Goal: Task Accomplishment & Management: Complete application form

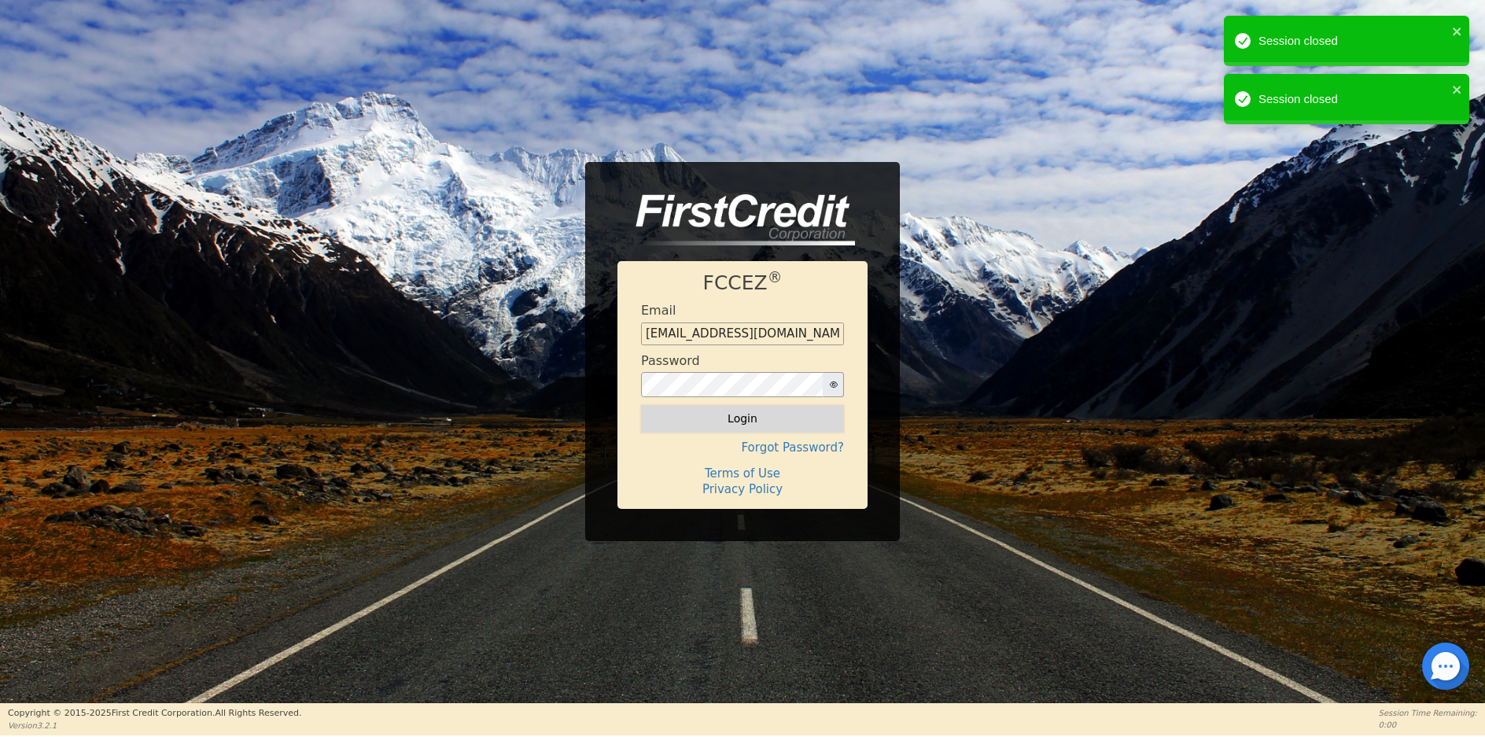
click at [753, 417] on button "Login" at bounding box center [742, 418] width 203 height 27
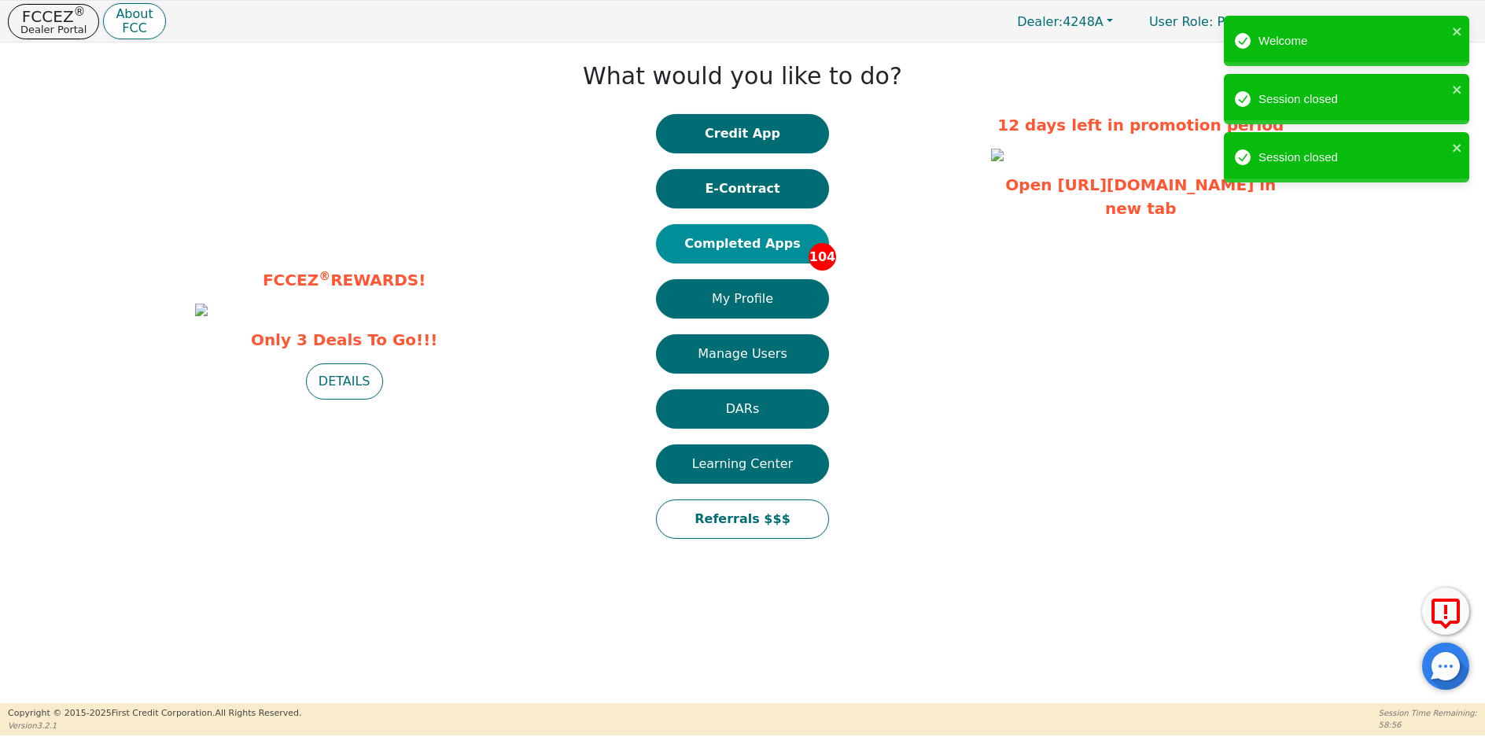
click at [762, 246] on button "Completed Apps 104" at bounding box center [742, 243] width 173 height 39
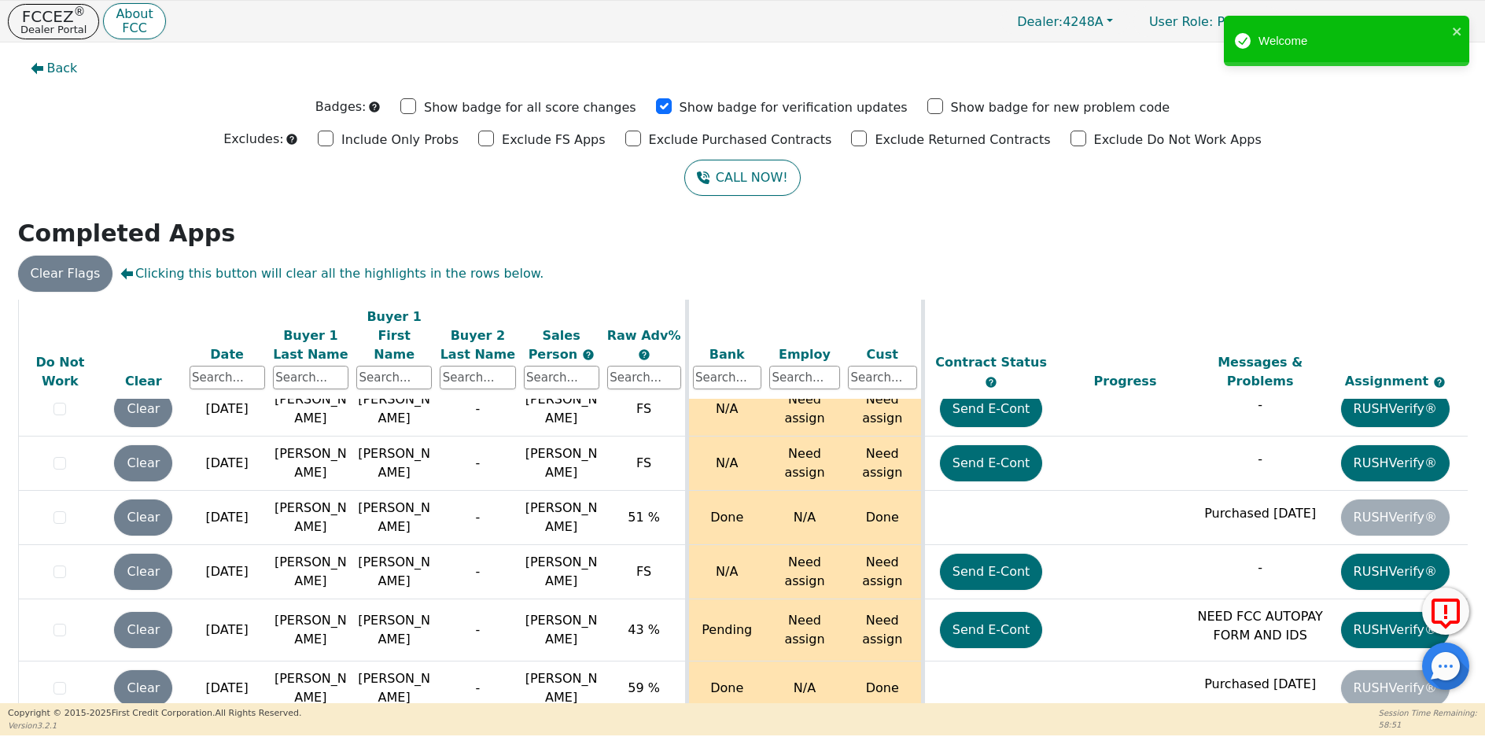
scroll to position [6050, 0]
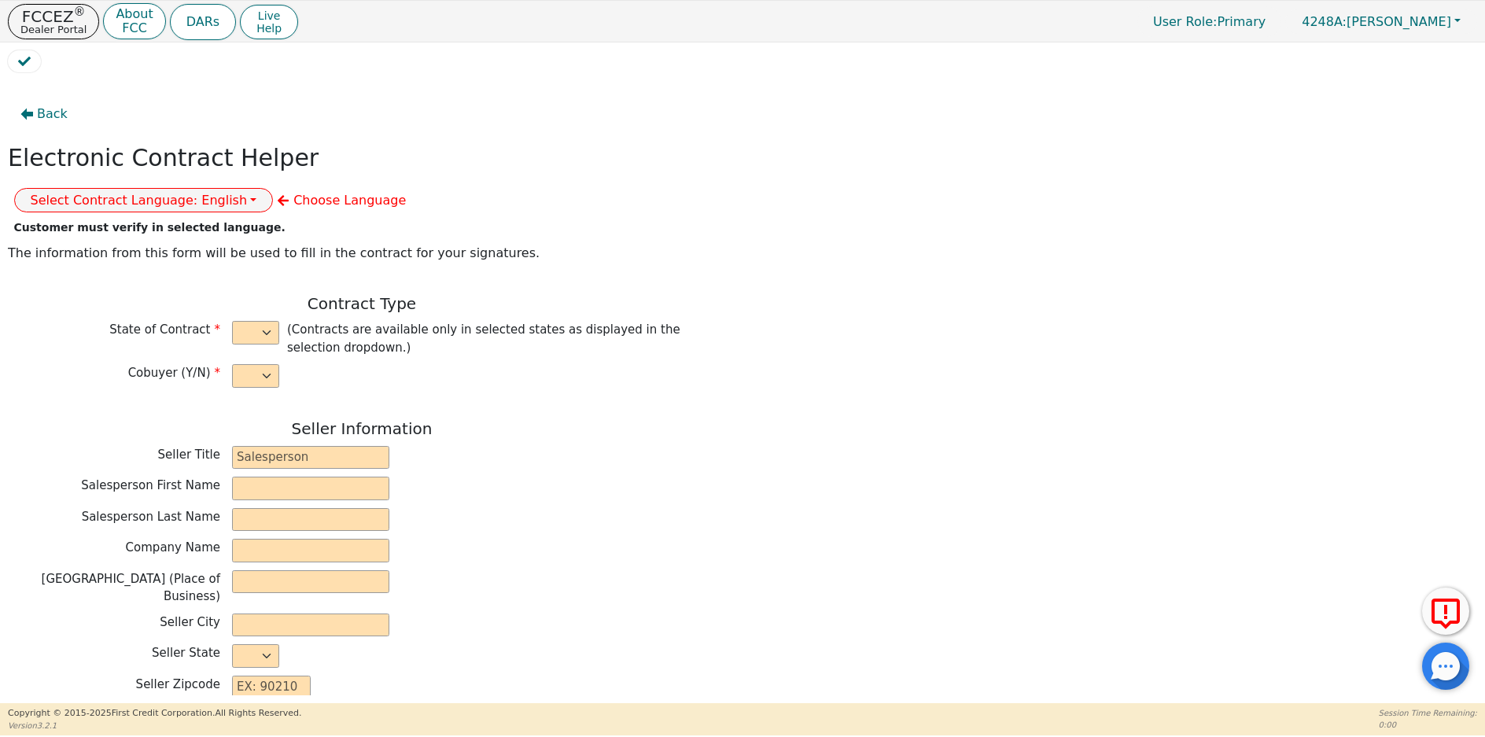
select select "n"
type input "owner"
type input "[PERSON_NAME]"
type input "[GEOGRAPHIC_DATA]"
type input "AQUA REMACH LLC"
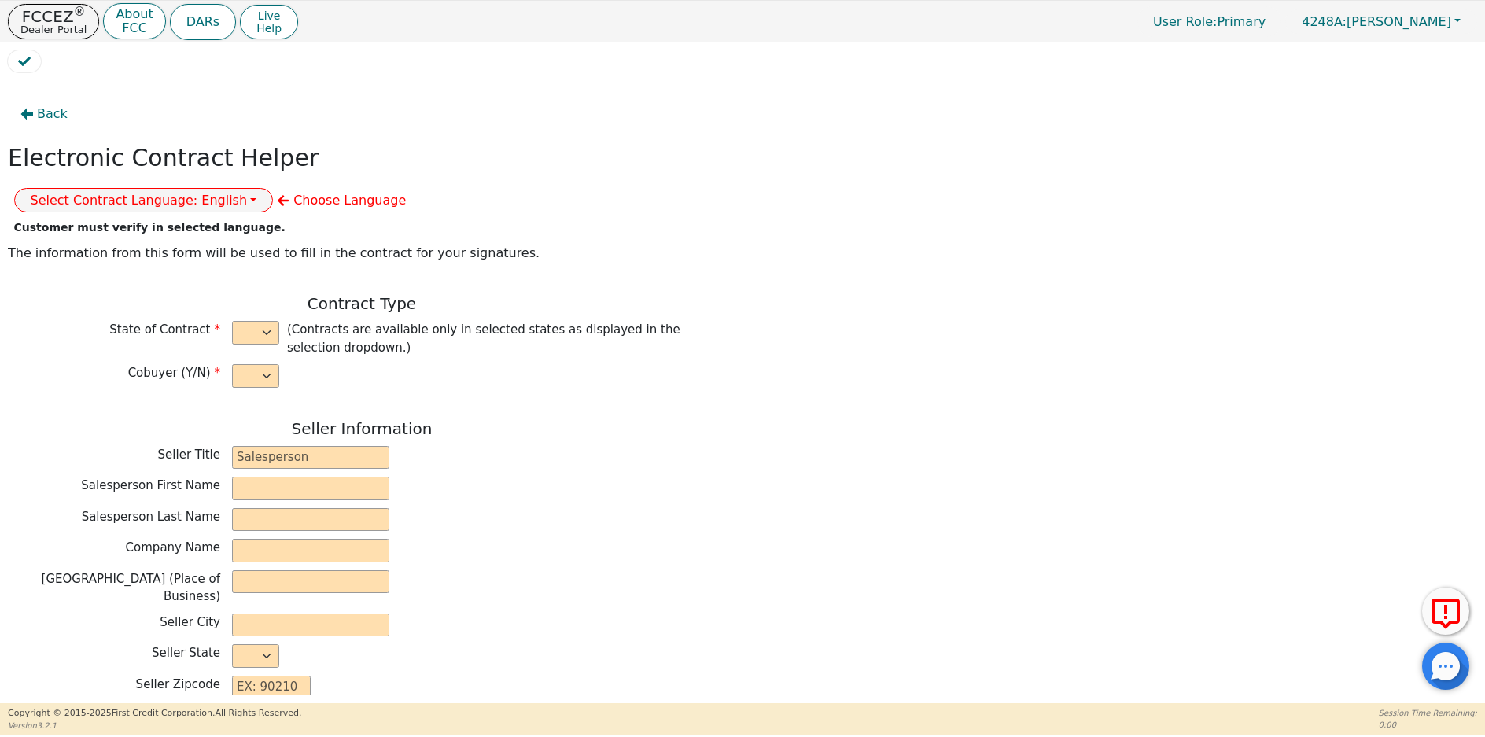
type input "[STREET_ADDRESS]"
type input "[GEOGRAPHIC_DATA]"
select select "[GEOGRAPHIC_DATA]"
type input "77070"
type input "[PERSON_NAME]"
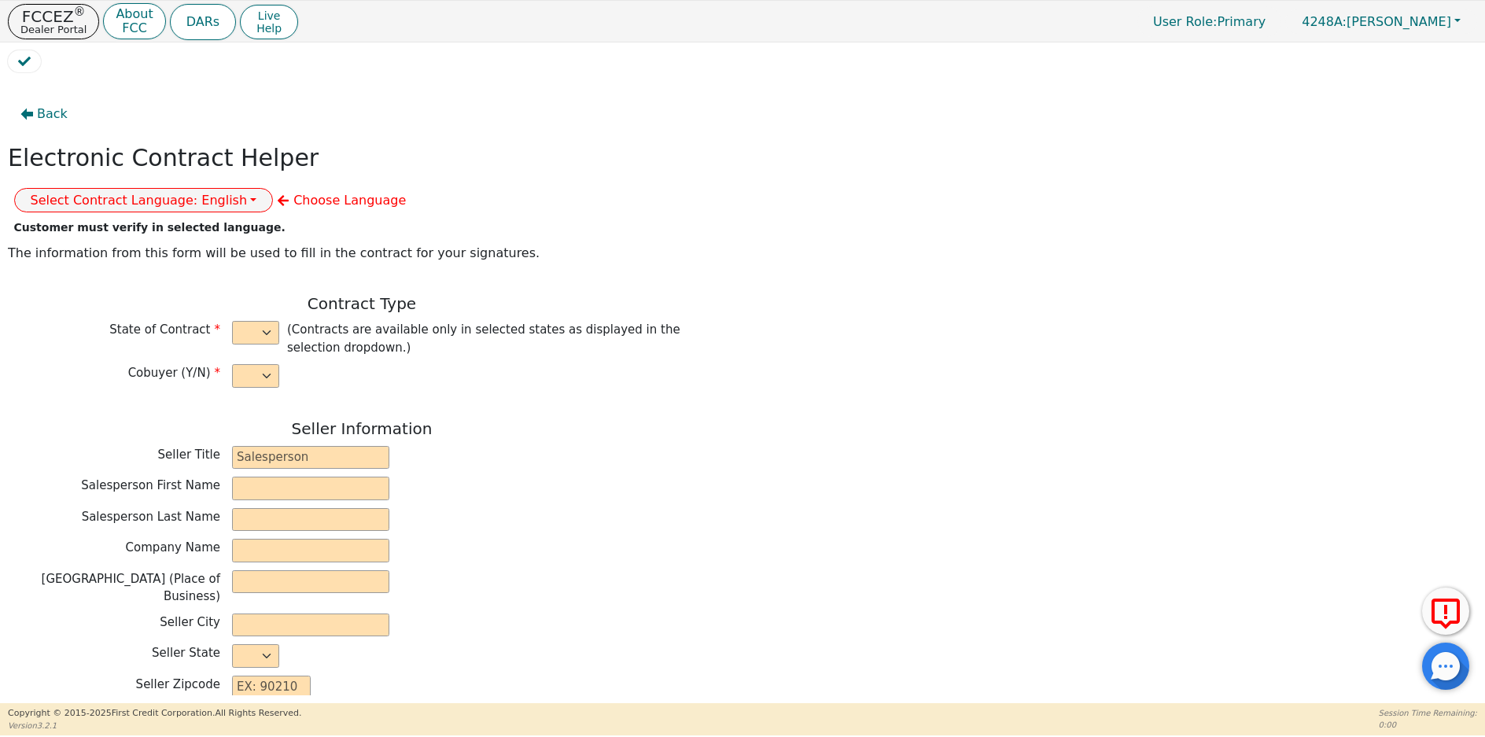
type input "[PERSON_NAME]"
type input "[EMAIL_ADDRESS][DOMAIN_NAME]"
type input "[STREET_ADDRESS]"
type input "[GEOGRAPHIC_DATA]"
select select "[GEOGRAPHIC_DATA]"
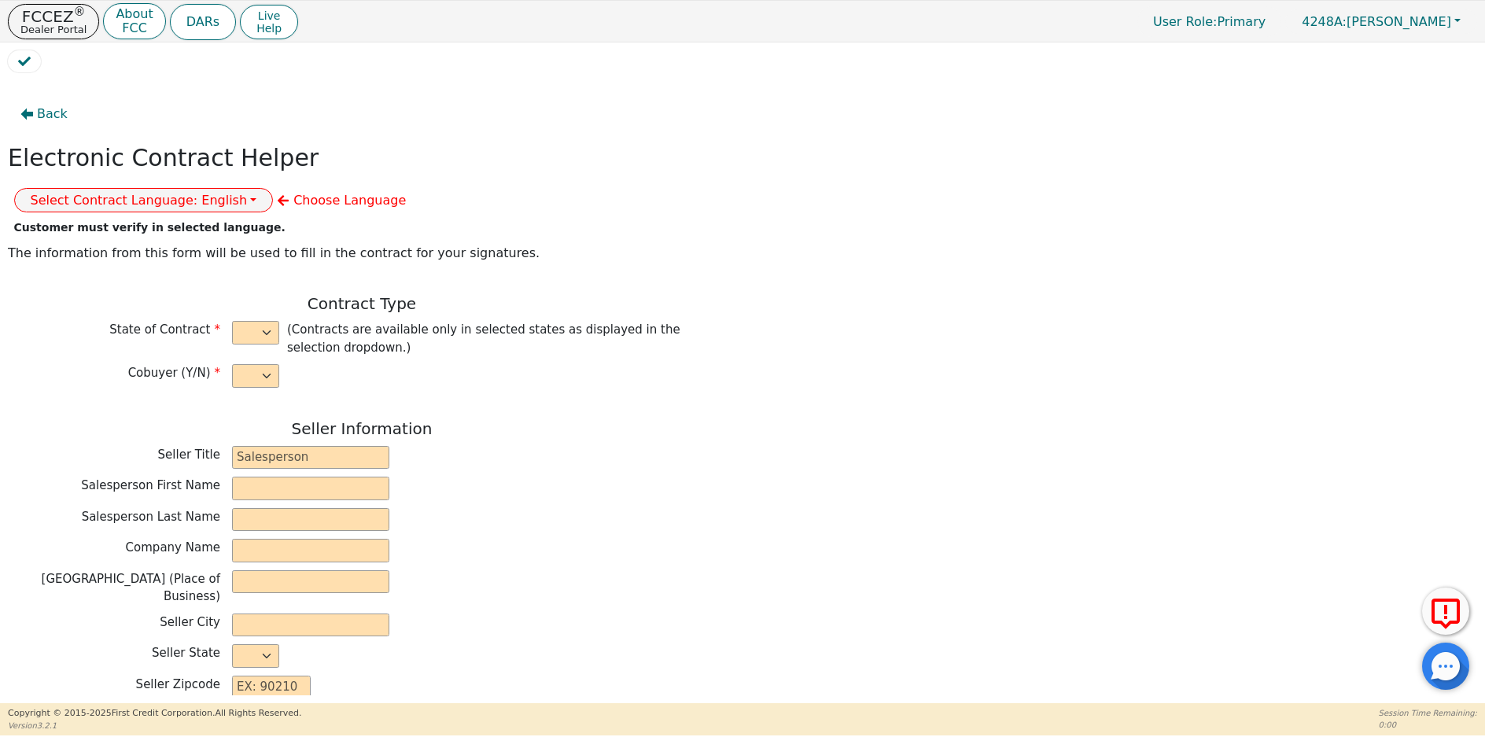
type input "79766"
type input "[DATE]"
type input "17.99"
type input "[DATE]"
type input "60"
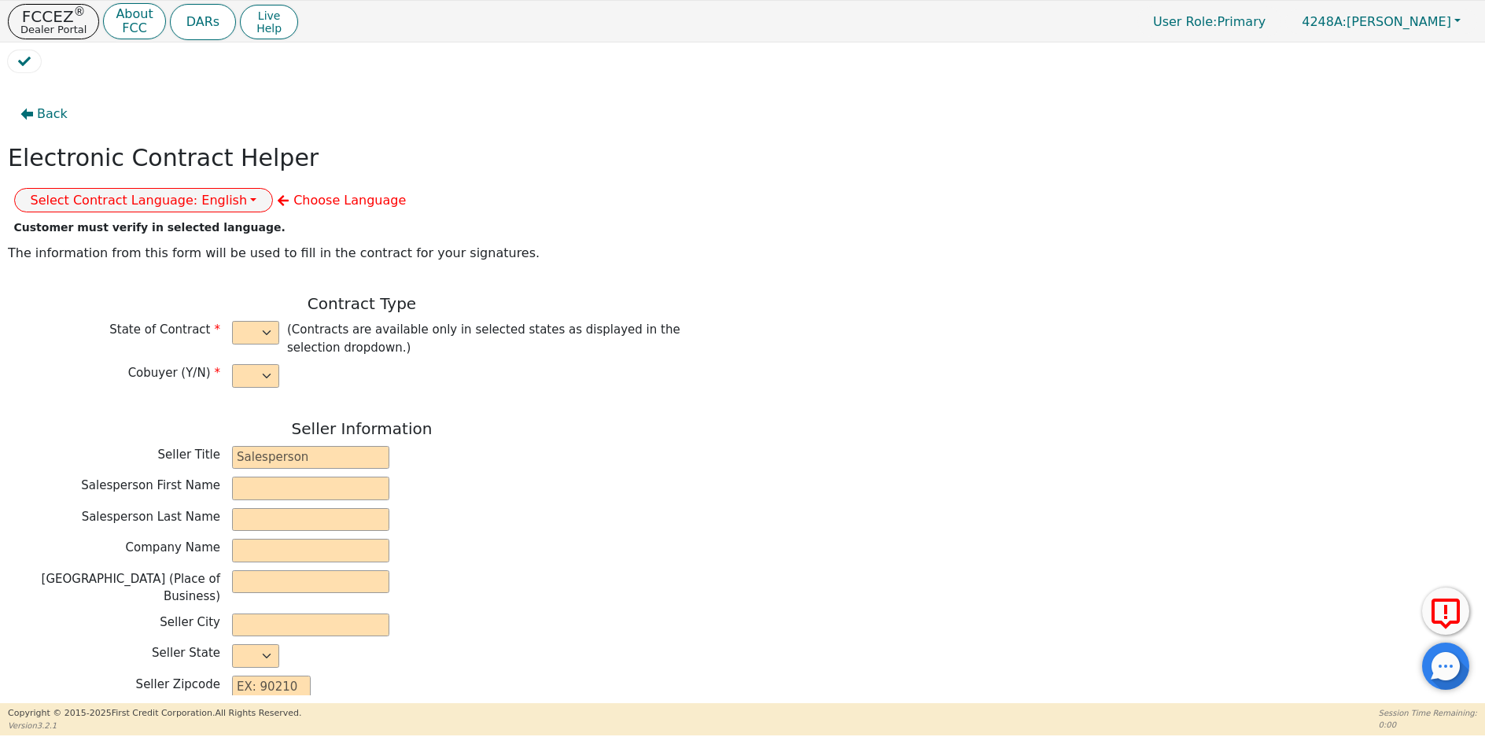
type input "0"
type input "5000.00"
type input "0.00"
type input "5000.00"
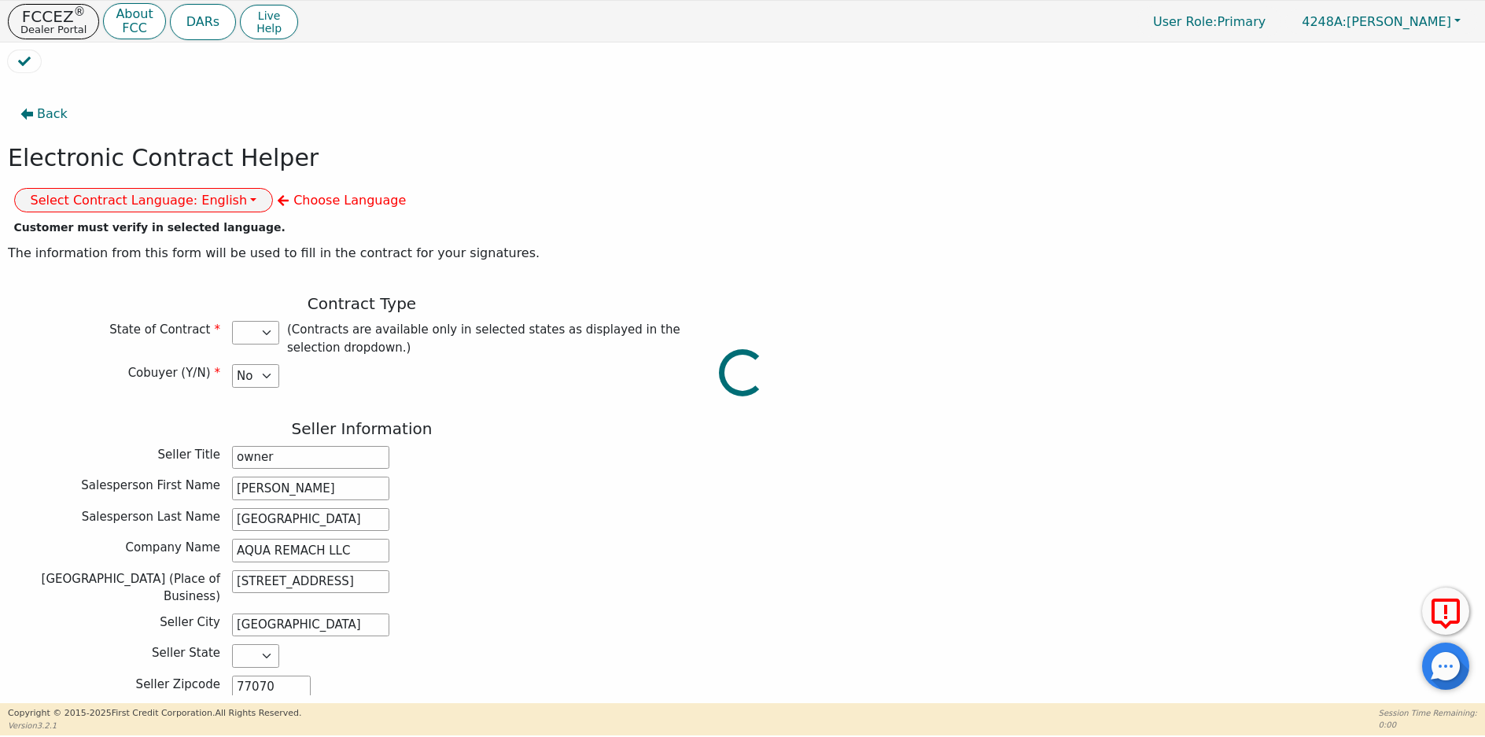
select select "[GEOGRAPHIC_DATA]"
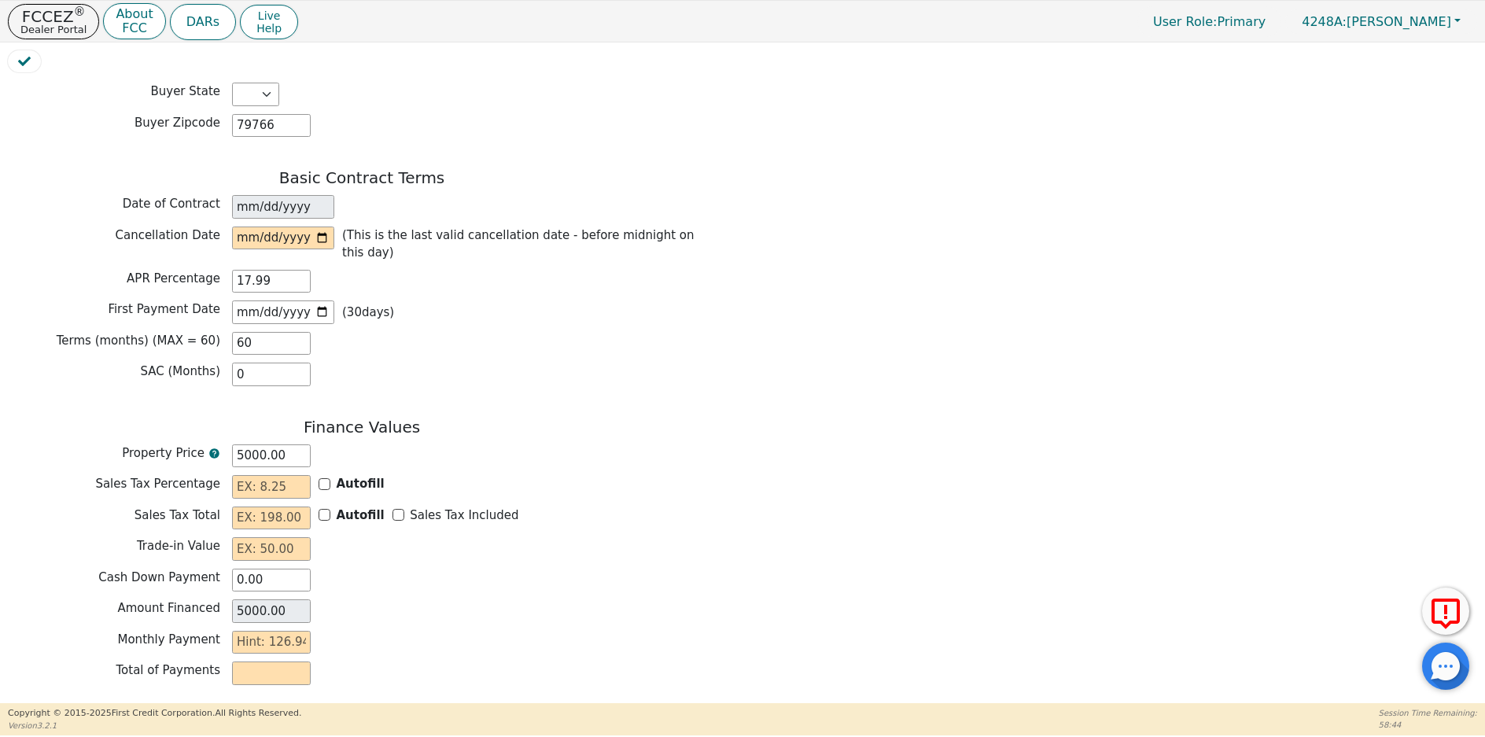
scroll to position [1093, 0]
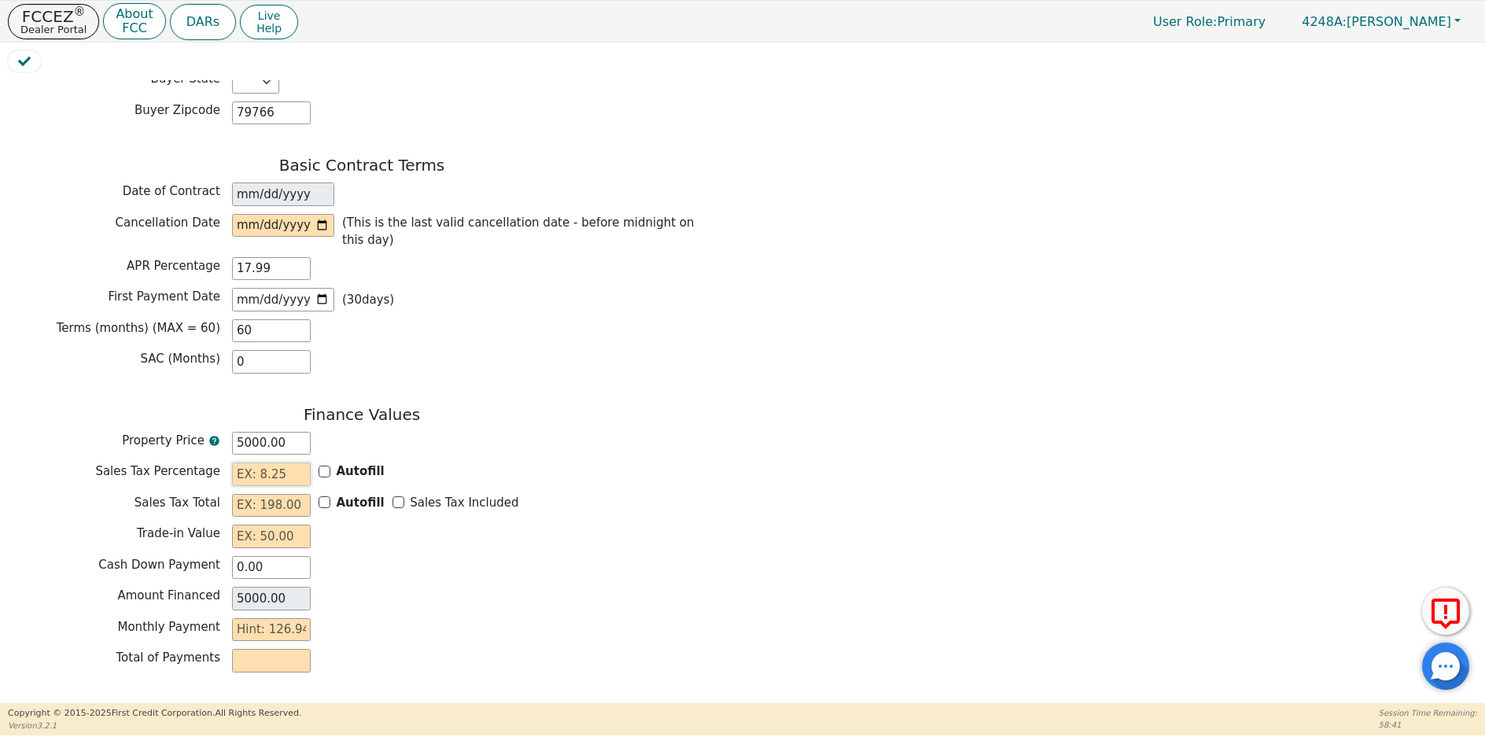
click at [256, 462] on input "text" at bounding box center [271, 474] width 79 height 24
type input "0.00"
click at [267, 494] on input "text" at bounding box center [271, 506] width 79 height 24
type input "0.00"
click at [260, 525] on input "text" at bounding box center [271, 537] width 79 height 24
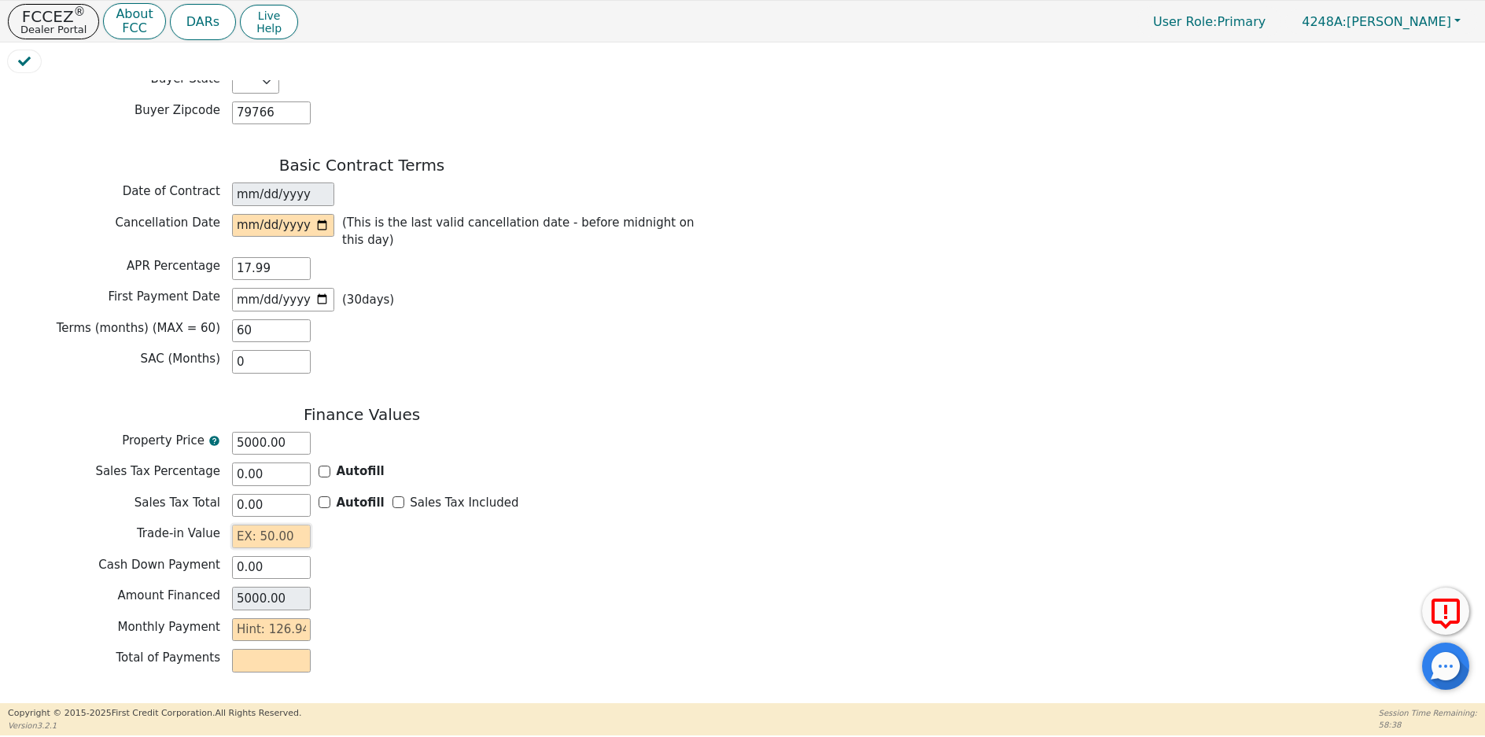
type input "0.00"
click at [237, 618] on input "text" at bounding box center [271, 630] width 79 height 24
type input "1"
type input "60.00"
type input "12"
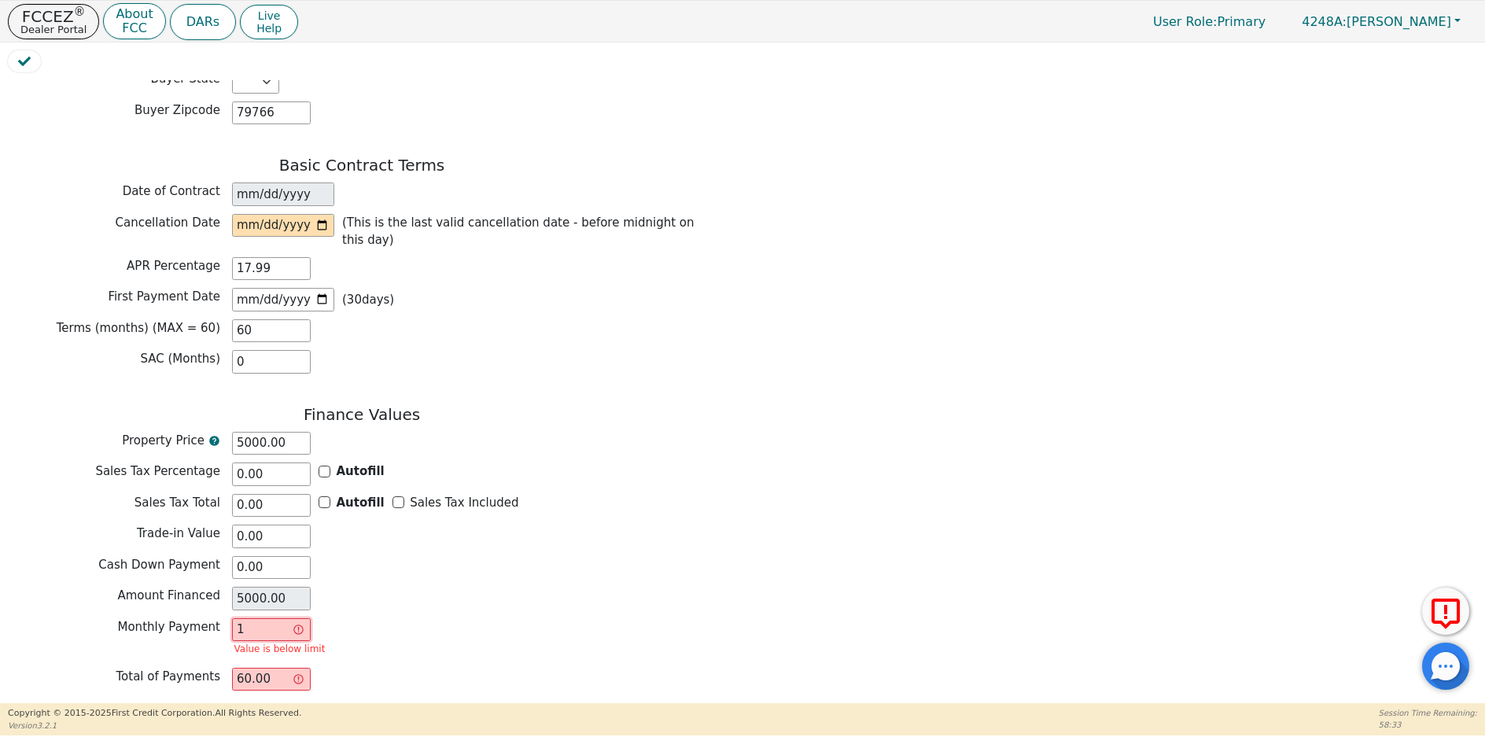
type input "720.00"
type input "126"
type input "7560.00"
type input "126.9"
type input "7614.00"
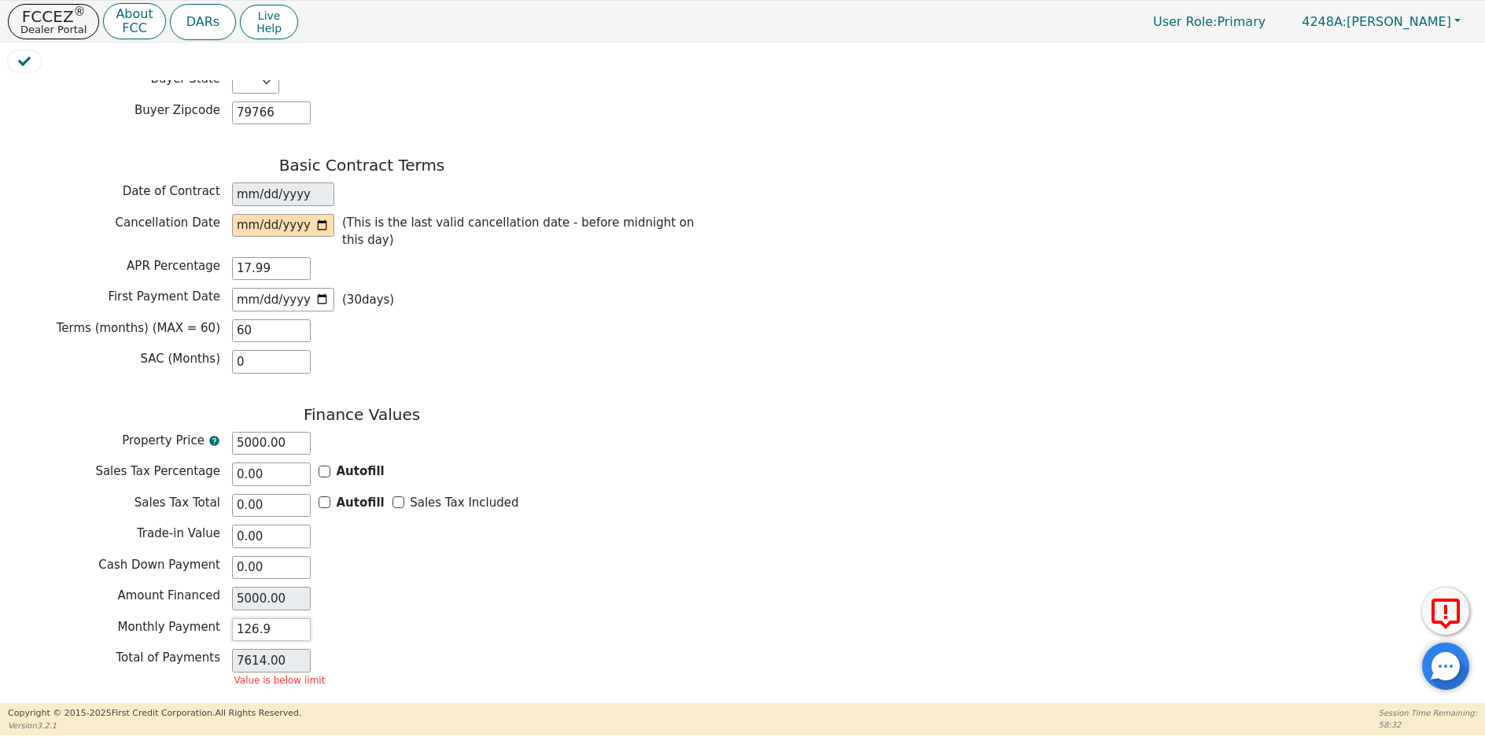
type input "126.94"
type input "7616.40"
type input "126.94"
click at [497, 649] on div "Total of Payments 7616.40" at bounding box center [362, 661] width 708 height 24
